Goal: Book appointment/travel/reservation

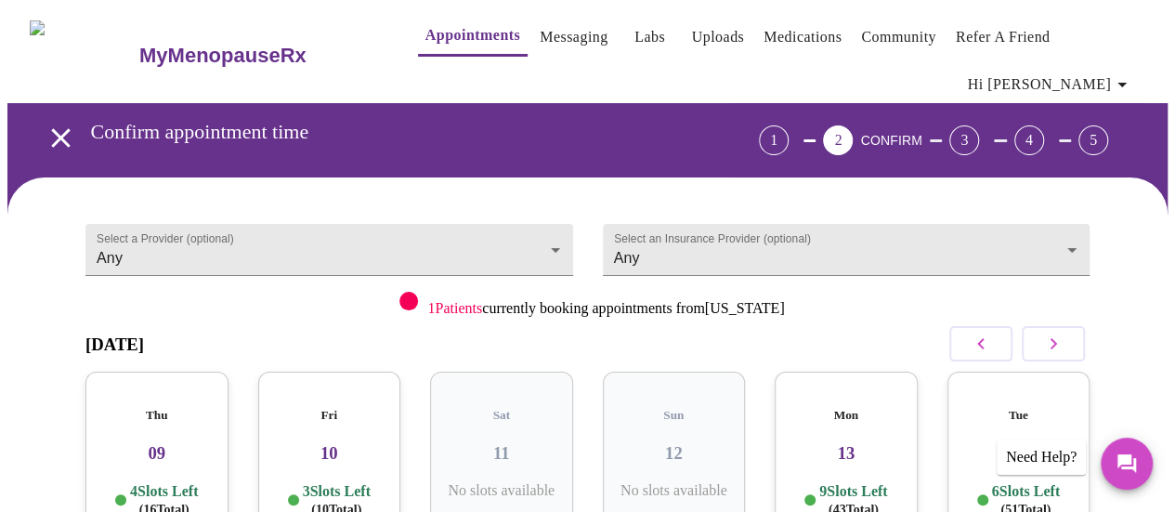
click at [1057, 333] on icon "button" at bounding box center [1053, 344] width 22 height 22
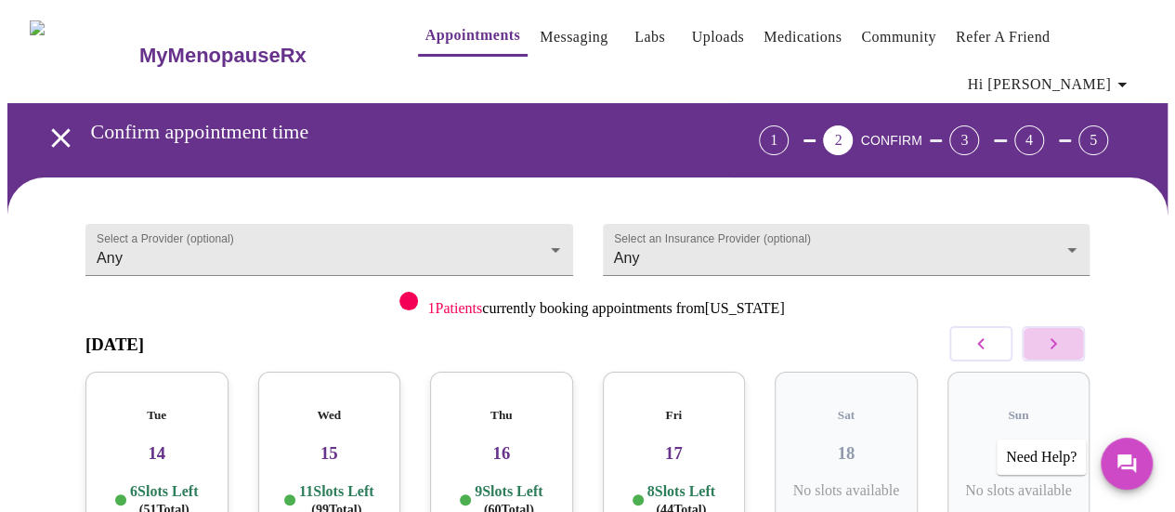
click at [1057, 333] on icon "button" at bounding box center [1053, 344] width 22 height 22
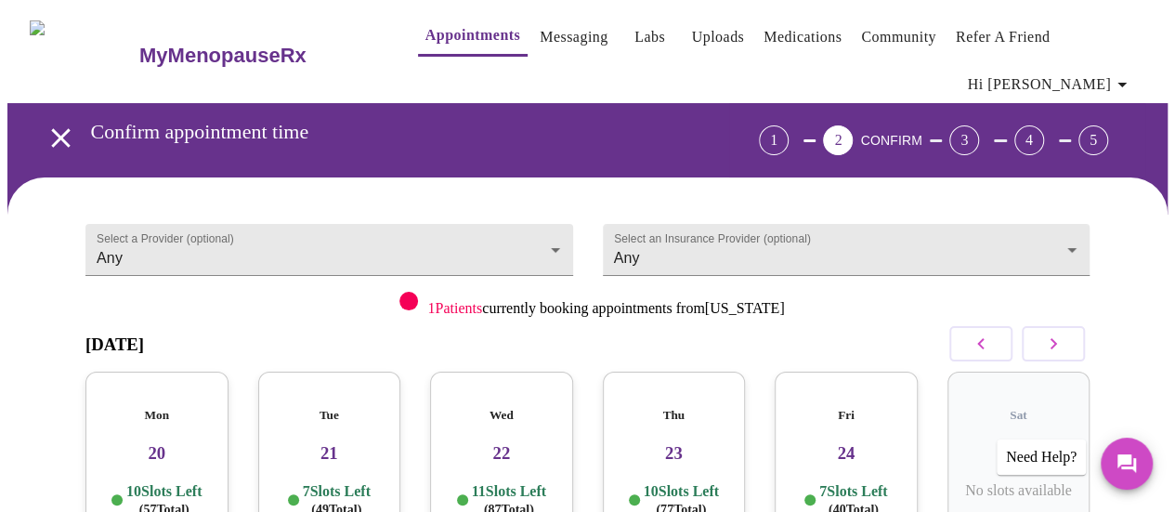
click at [1057, 333] on icon "button" at bounding box center [1053, 344] width 22 height 22
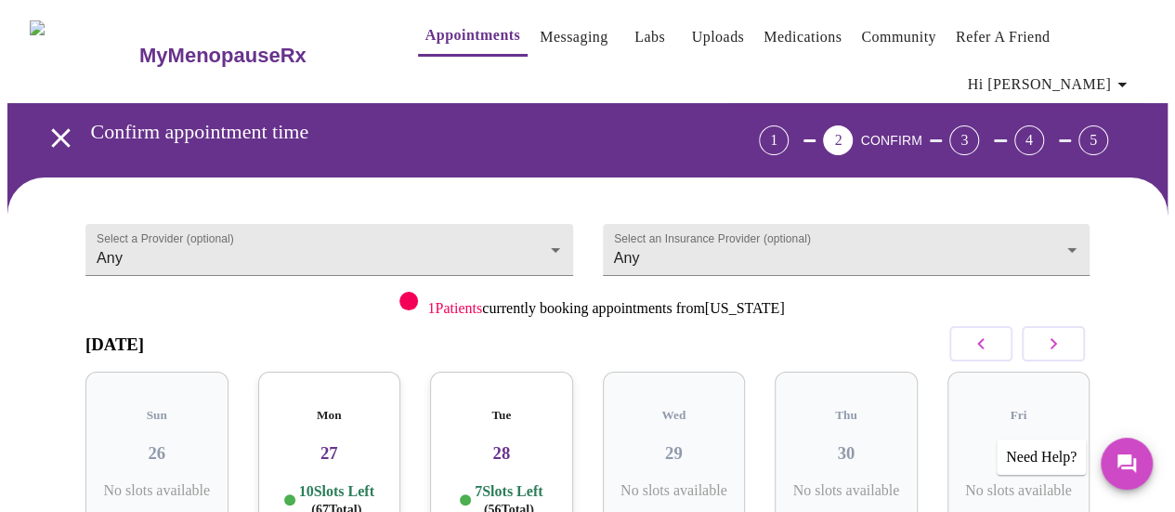
click at [1057, 333] on icon "button" at bounding box center [1053, 344] width 22 height 22
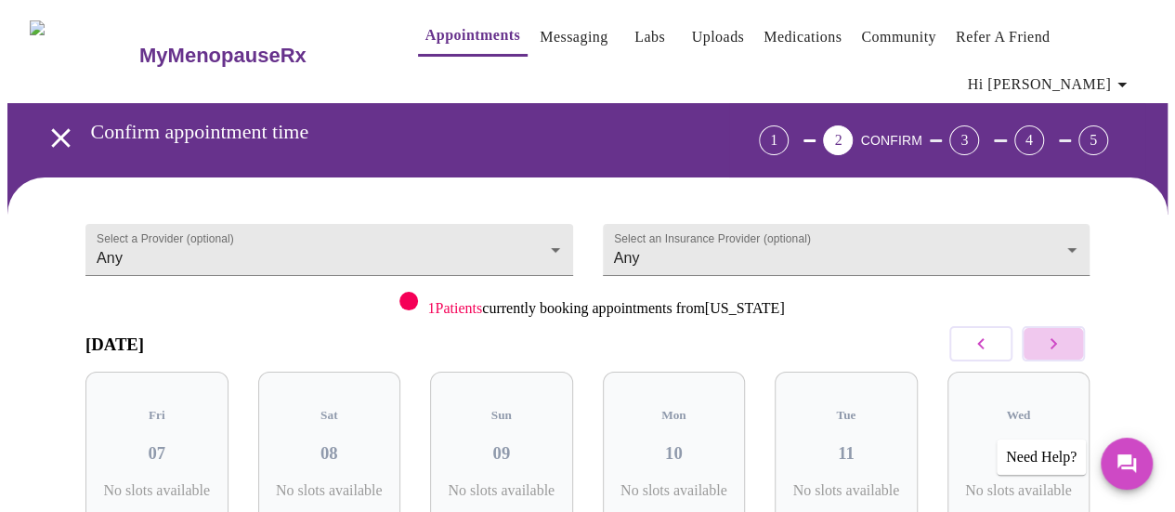
click at [1057, 333] on icon "button" at bounding box center [1053, 344] width 22 height 22
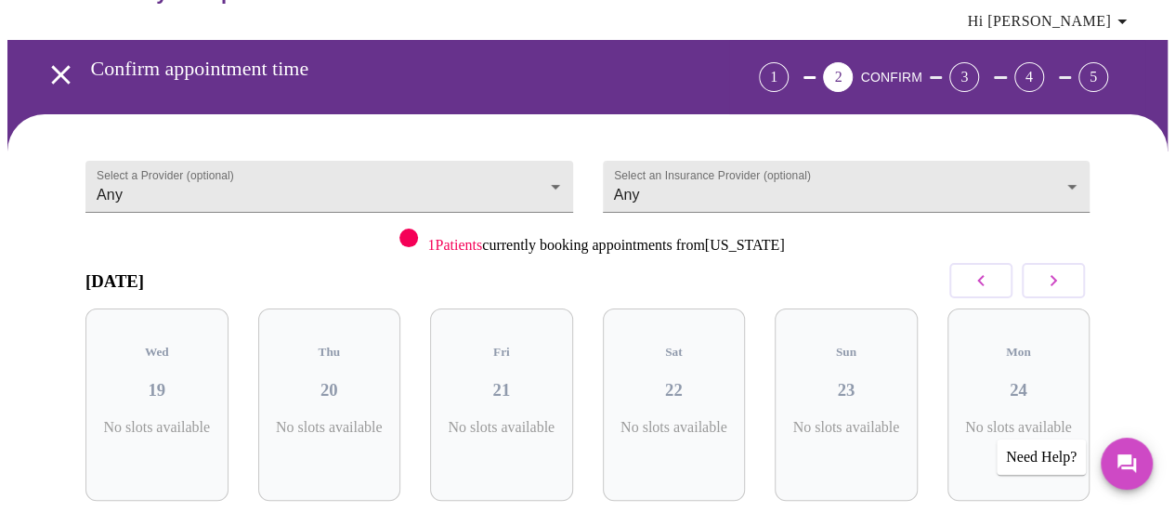
scroll to position [93, 0]
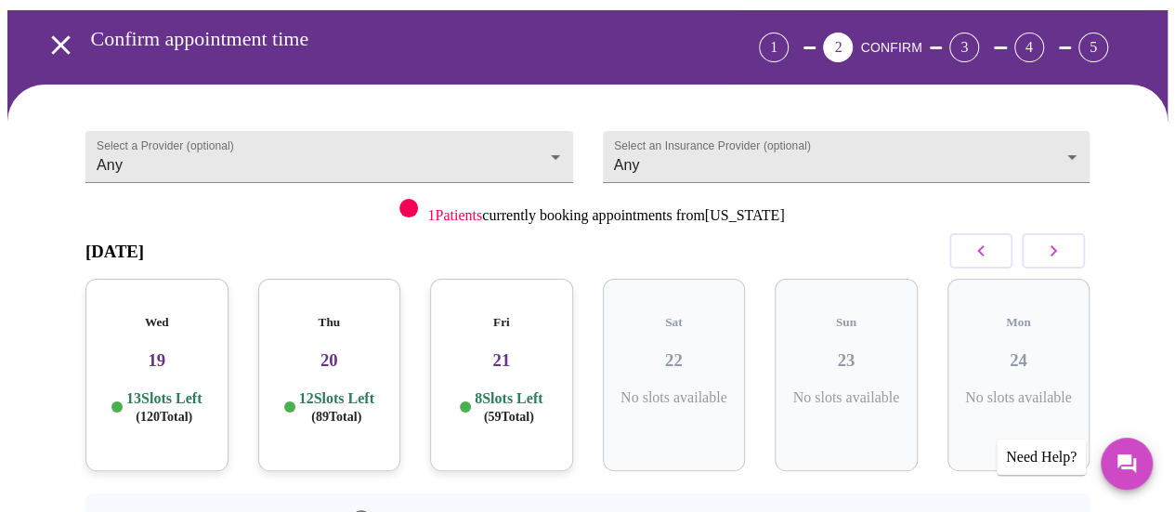
click at [527, 328] on div "Fri 21 8 Slots Left ( 59 Total)" at bounding box center [501, 375] width 143 height 192
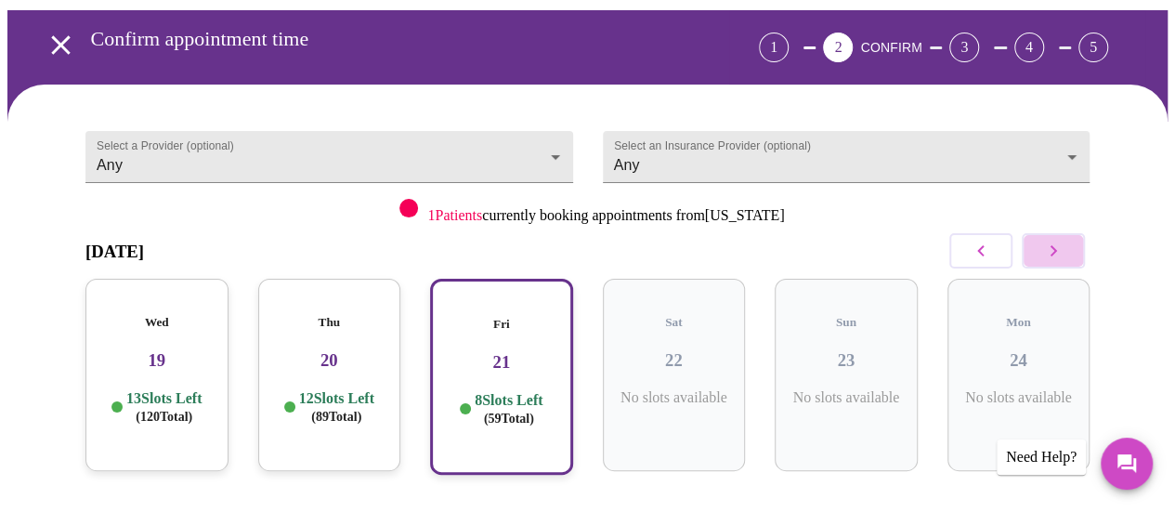
click at [1059, 240] on icon "button" at bounding box center [1053, 251] width 22 height 22
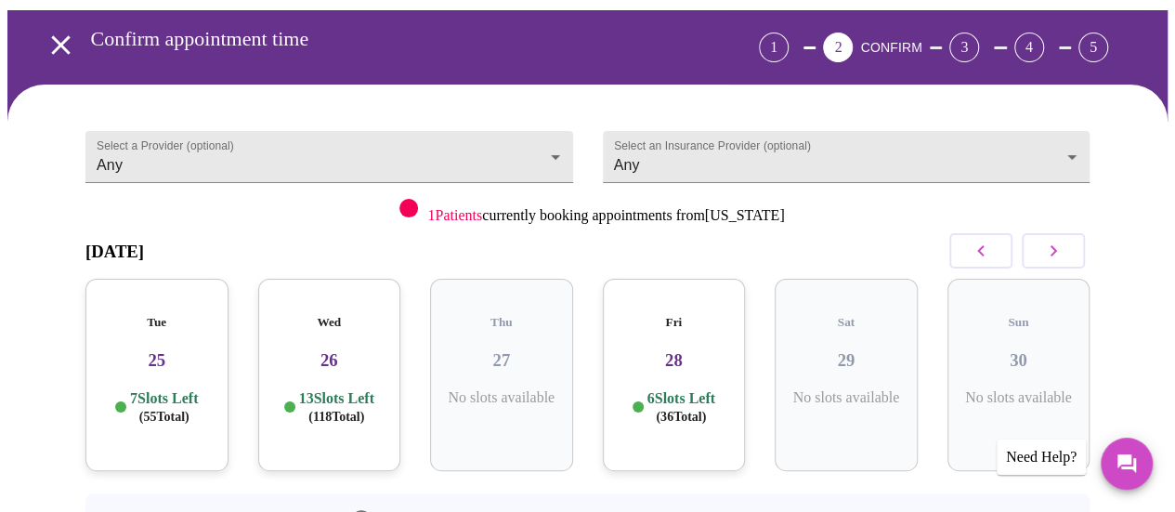
click at [320, 338] on div "Wed 26 13 Slots Left ( 118 Total)" at bounding box center [329, 375] width 143 height 192
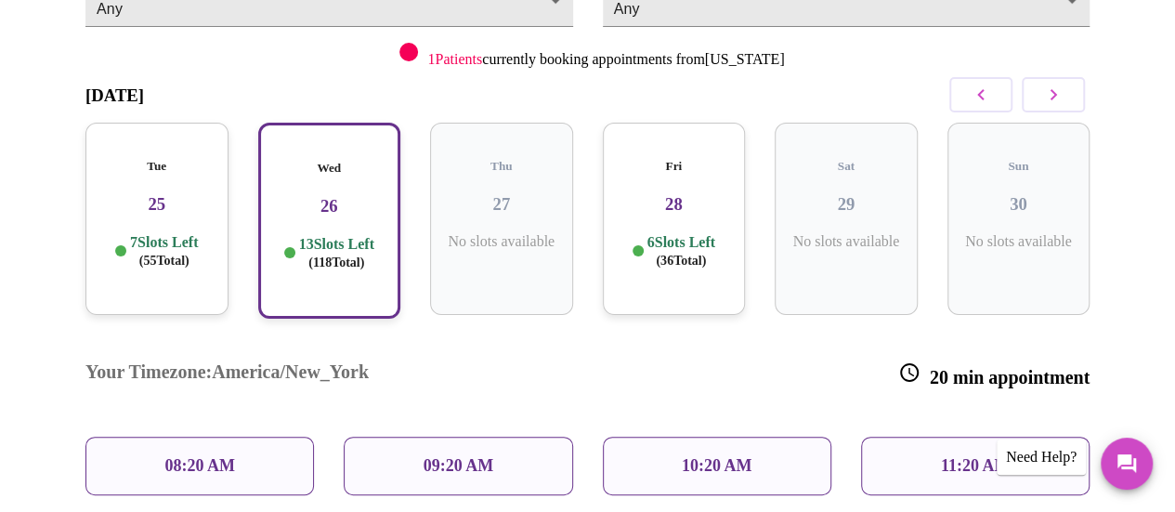
scroll to position [279, 0]
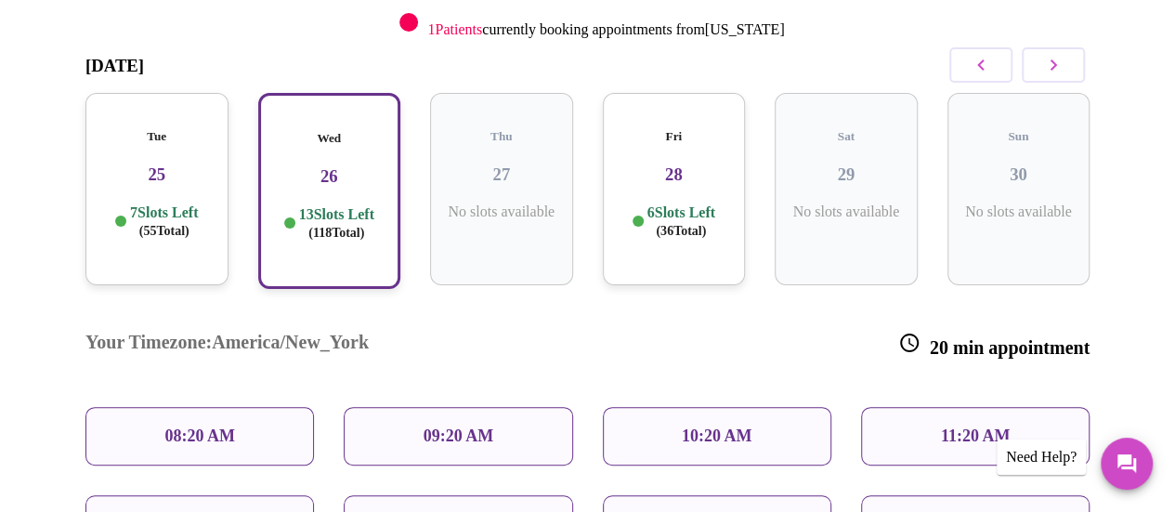
click at [251, 407] on div "08:20 AM" at bounding box center [199, 436] width 229 height 59
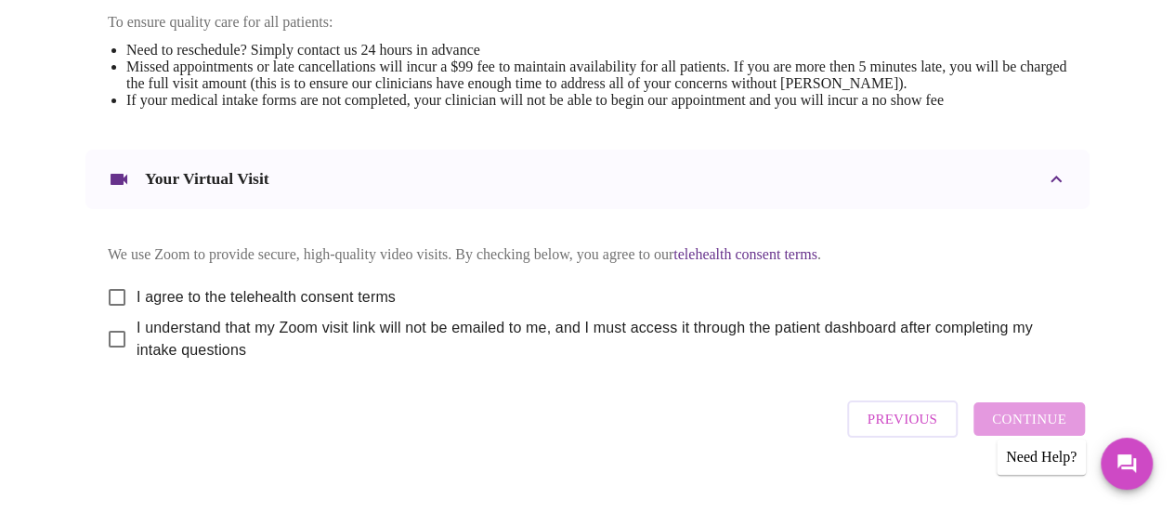
scroll to position [836, 0]
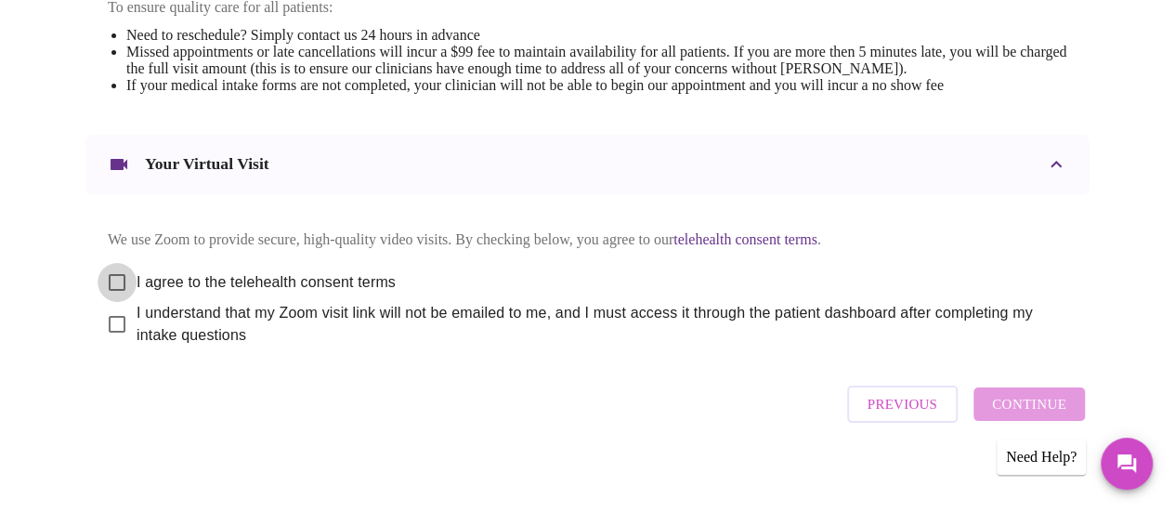
click at [114, 271] on input "I agree to the telehealth consent terms" at bounding box center [117, 282] width 39 height 39
checkbox input "true"
click at [106, 311] on input "I understand that my Zoom visit link will not be emailed to me, and I must acce…" at bounding box center [117, 324] width 39 height 39
checkbox input "true"
click at [1033, 402] on span "Continue" at bounding box center [1029, 404] width 74 height 24
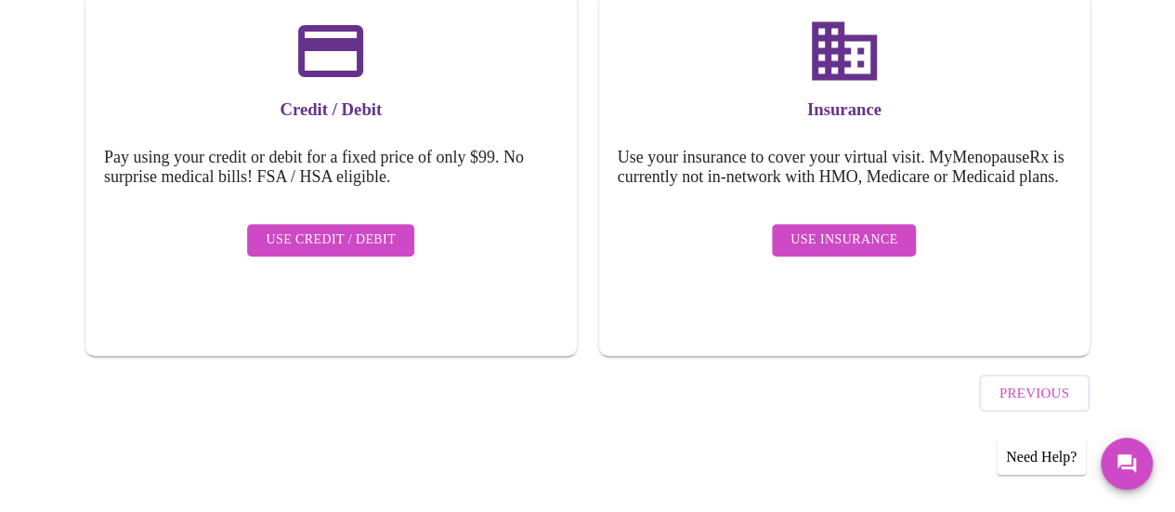
scroll to position [279, 0]
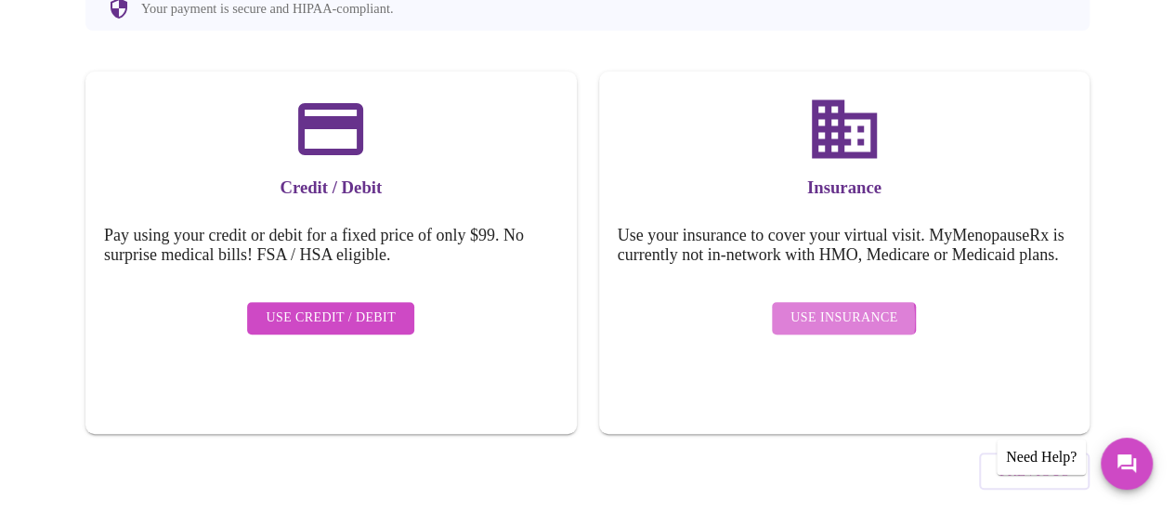
click at [801, 307] on span "Use Insurance" at bounding box center [843, 318] width 107 height 23
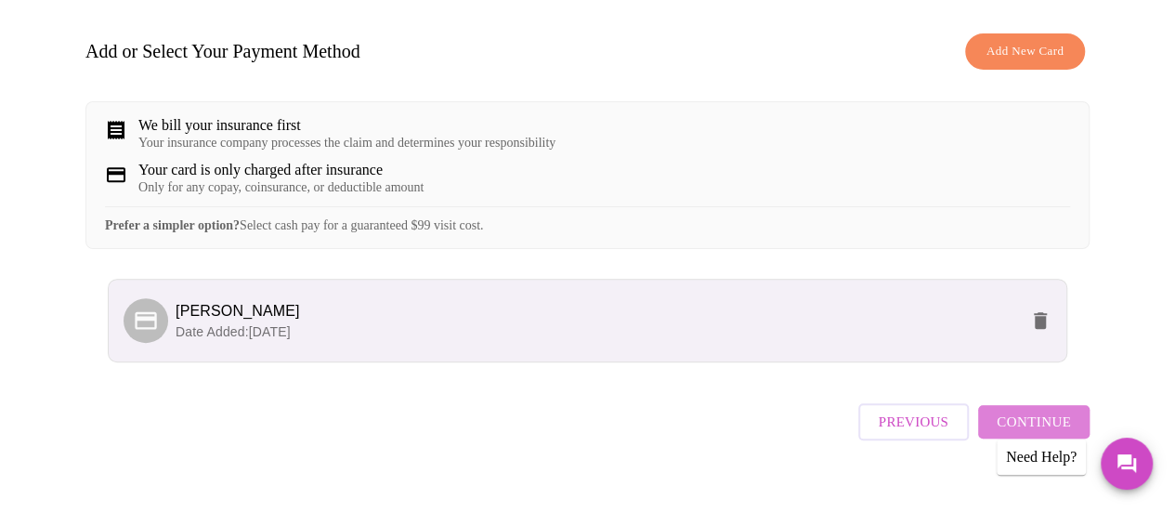
click at [1045, 421] on span "Continue" at bounding box center [1034, 422] width 74 height 24
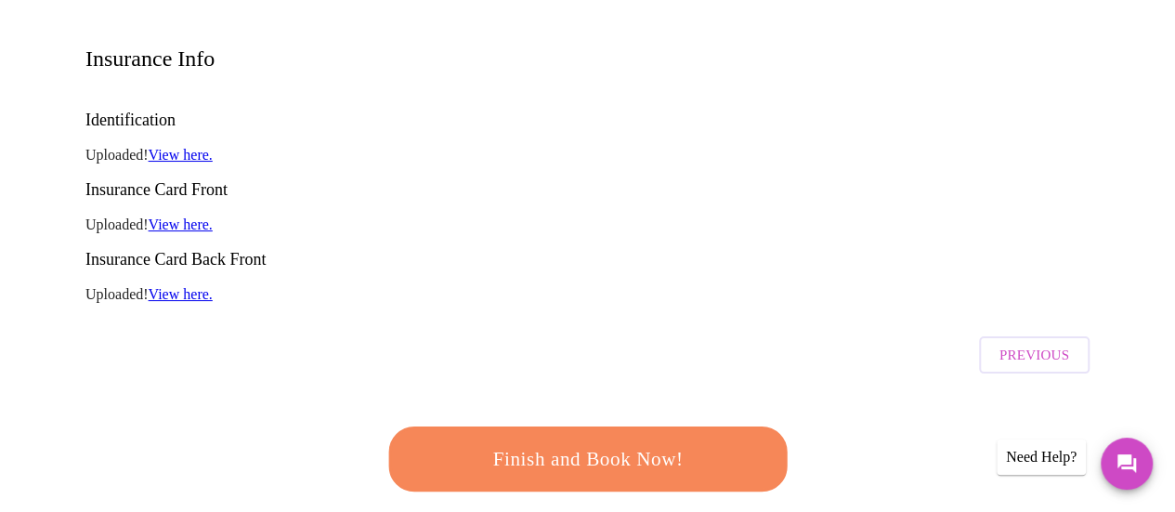
scroll to position [186, 0]
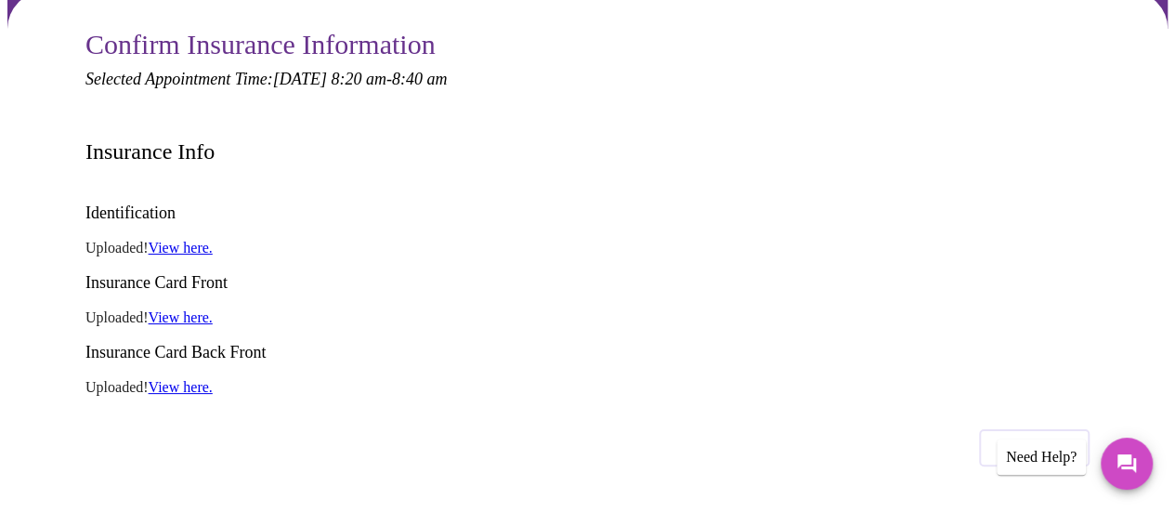
drag, startPoint x: 708, startPoint y: 469, endPoint x: 697, endPoint y: 456, distance: 17.1
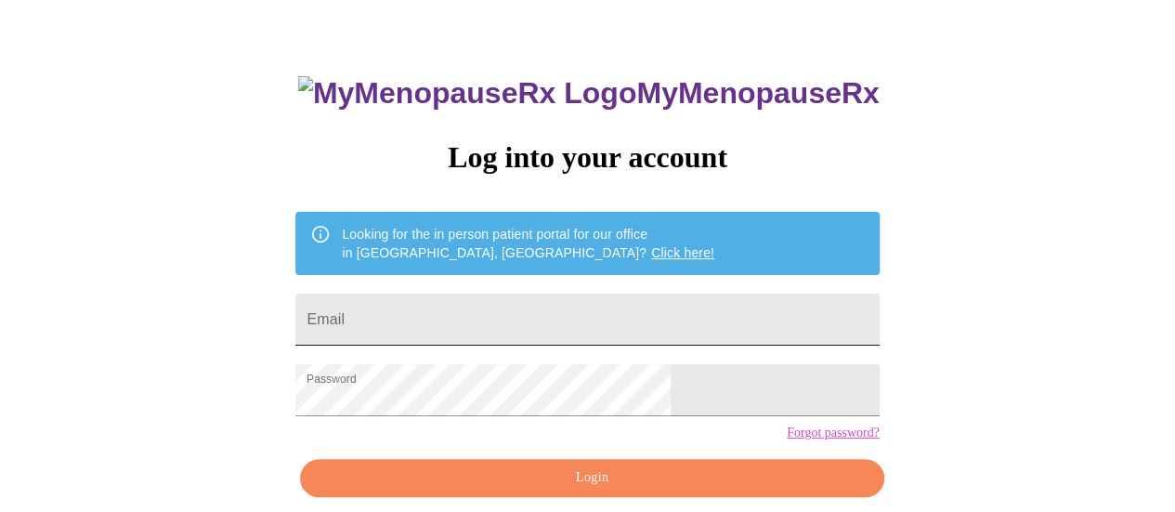
scroll to position [93, 0]
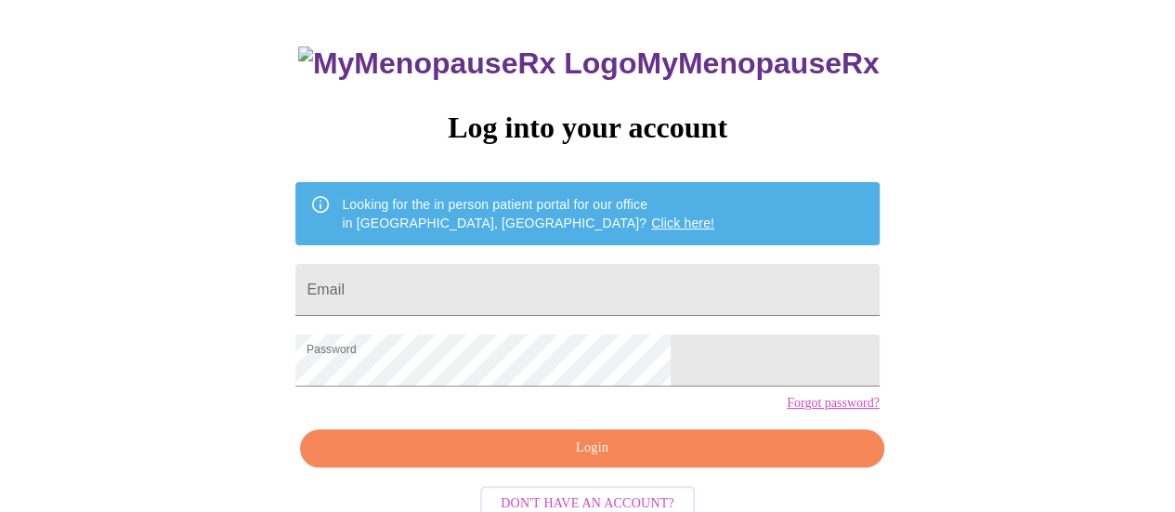
click at [627, 460] on span "Login" at bounding box center [591, 448] width 541 height 23
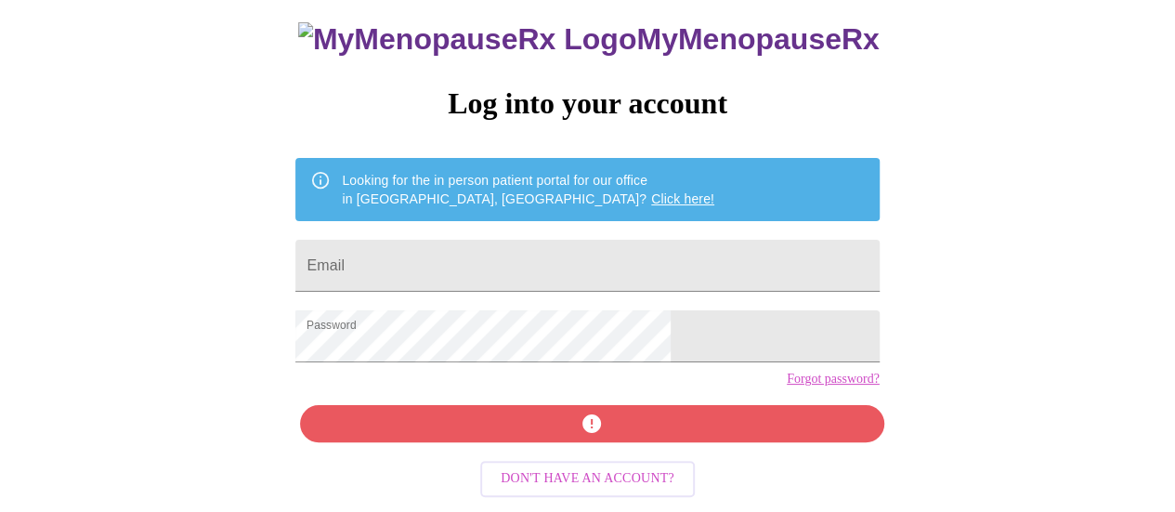
scroll to position [141, 0]
click at [639, 428] on div "MyMenopauseRx Log into your account Looking for the in person patient portal fo…" at bounding box center [587, 249] width 620 height 512
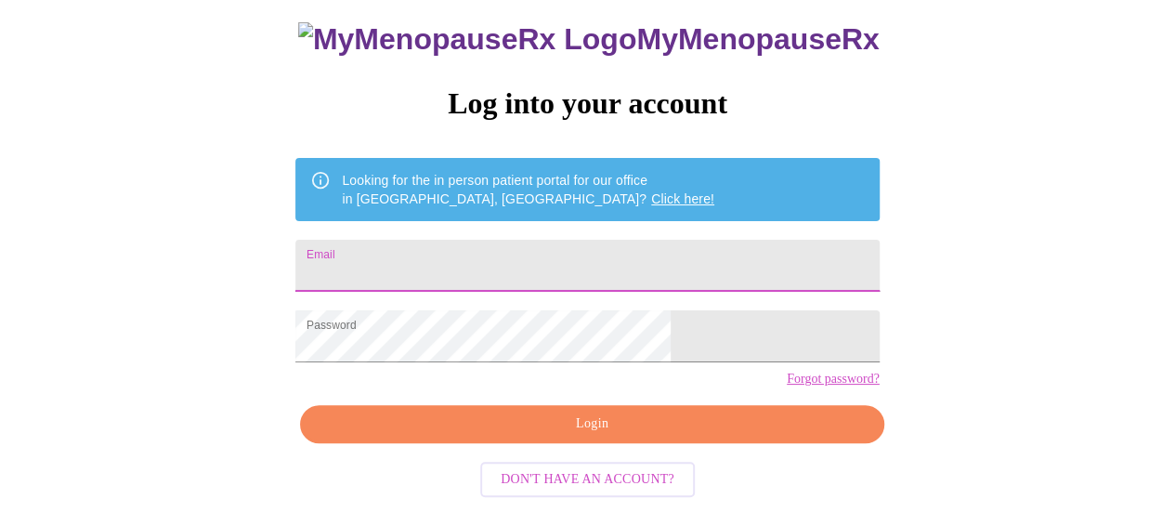
click at [598, 240] on input "Email" at bounding box center [586, 266] width 583 height 52
type input "ecastiglione18@gmail.com"
click at [515, 411] on div "MyMenopauseRx Log into your account Looking for the in person patient portal fo…" at bounding box center [587, 249] width 620 height 512
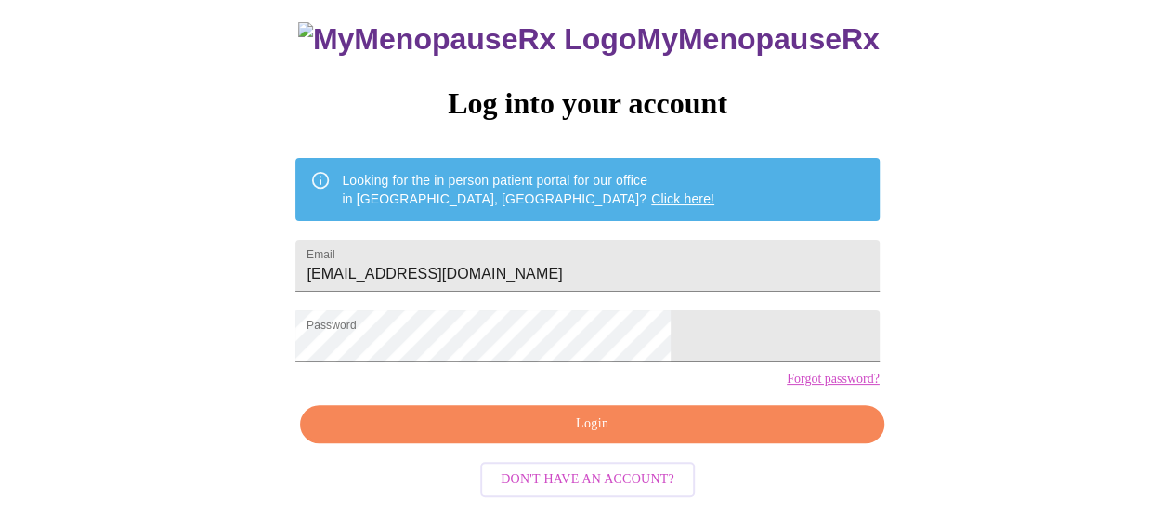
click at [513, 426] on span "Login" at bounding box center [591, 423] width 541 height 23
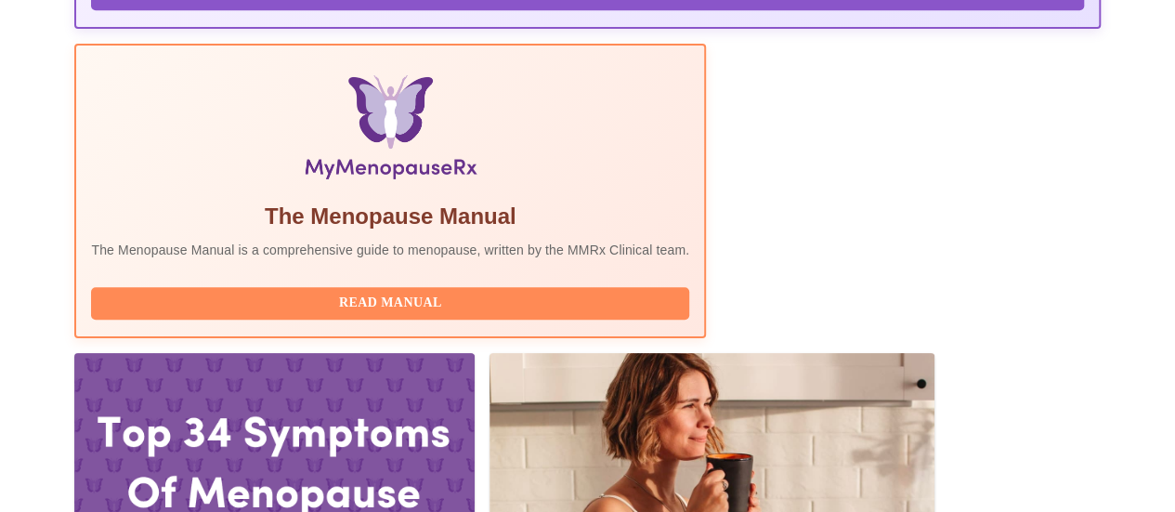
scroll to position [606, 0]
